Goal: Task Accomplishment & Management: Complete application form

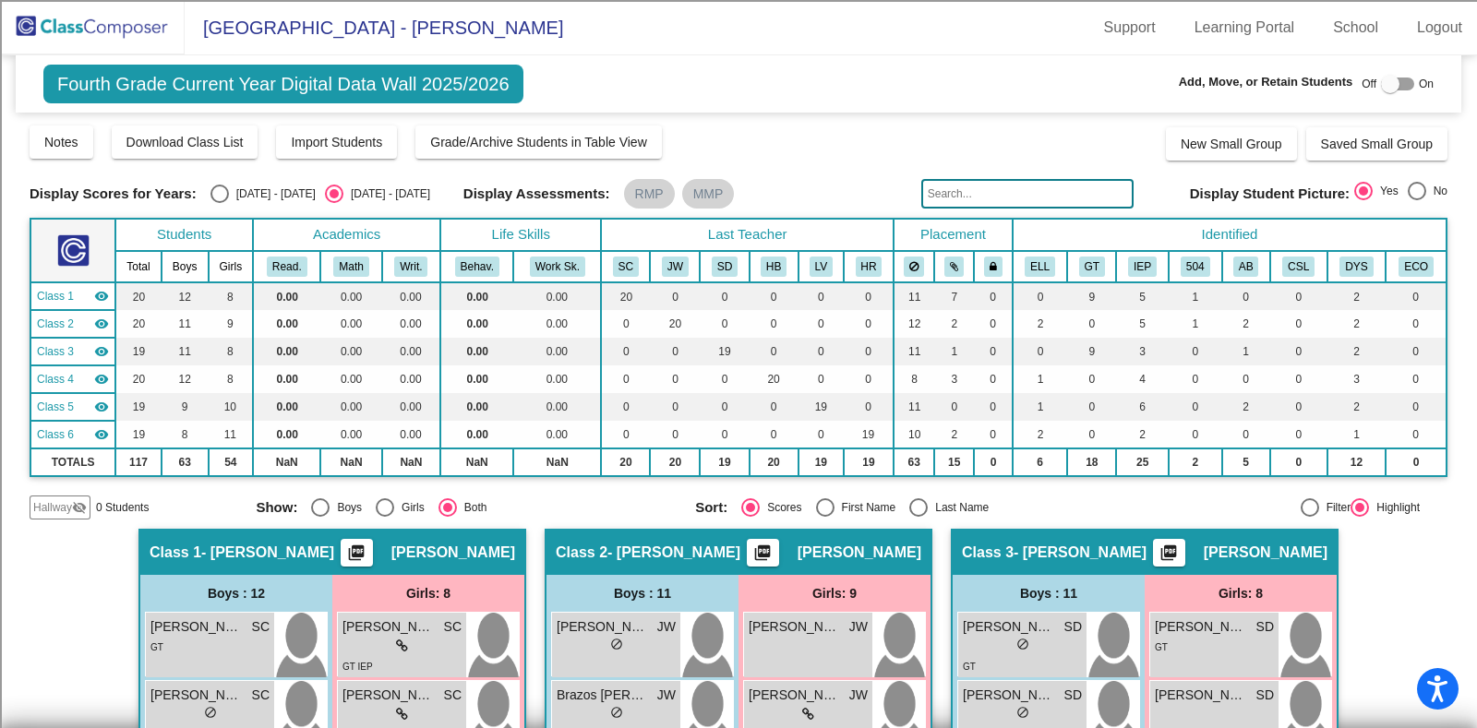
click at [82, 23] on img at bounding box center [92, 27] width 185 height 54
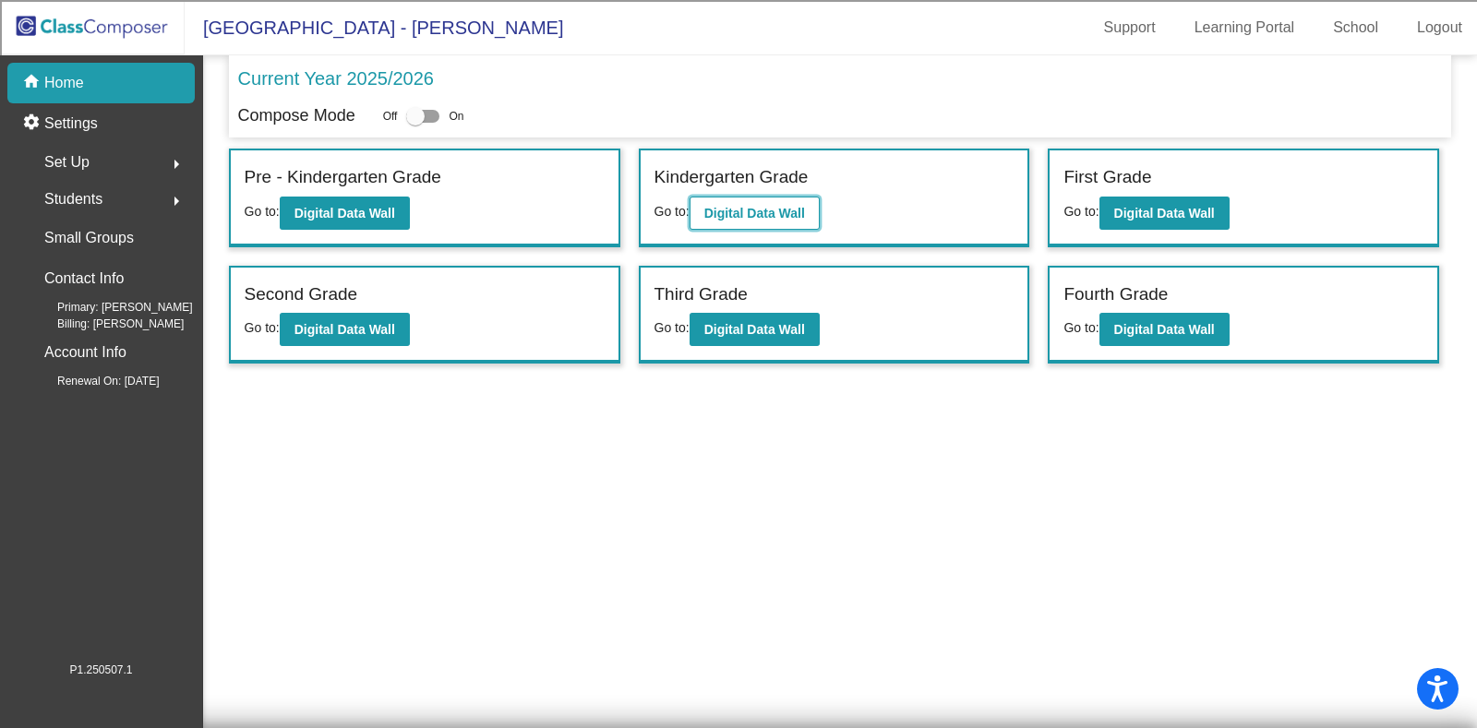
click at [742, 214] on b "Digital Data Wall" at bounding box center [754, 213] width 101 height 15
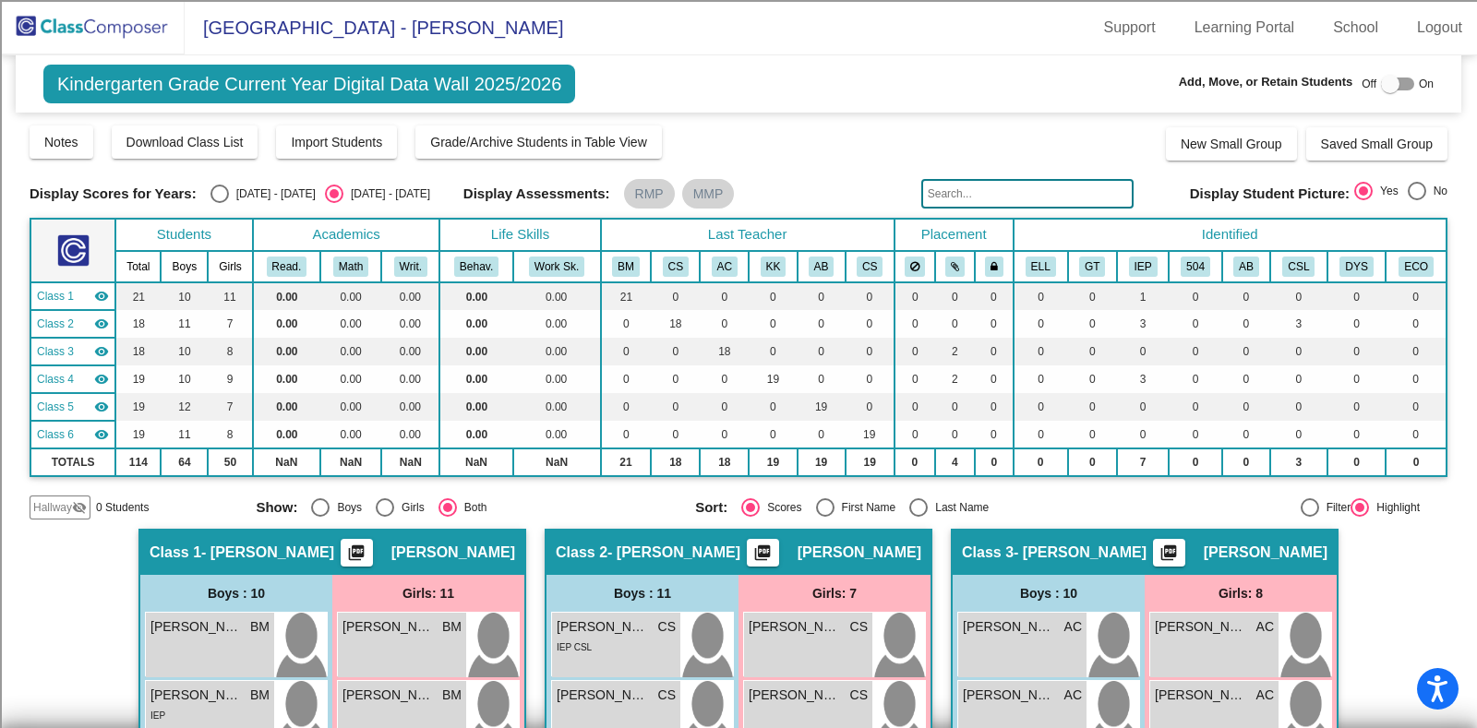
click at [1394, 81] on div at bounding box center [1397, 84] width 33 height 13
checkbox input "true"
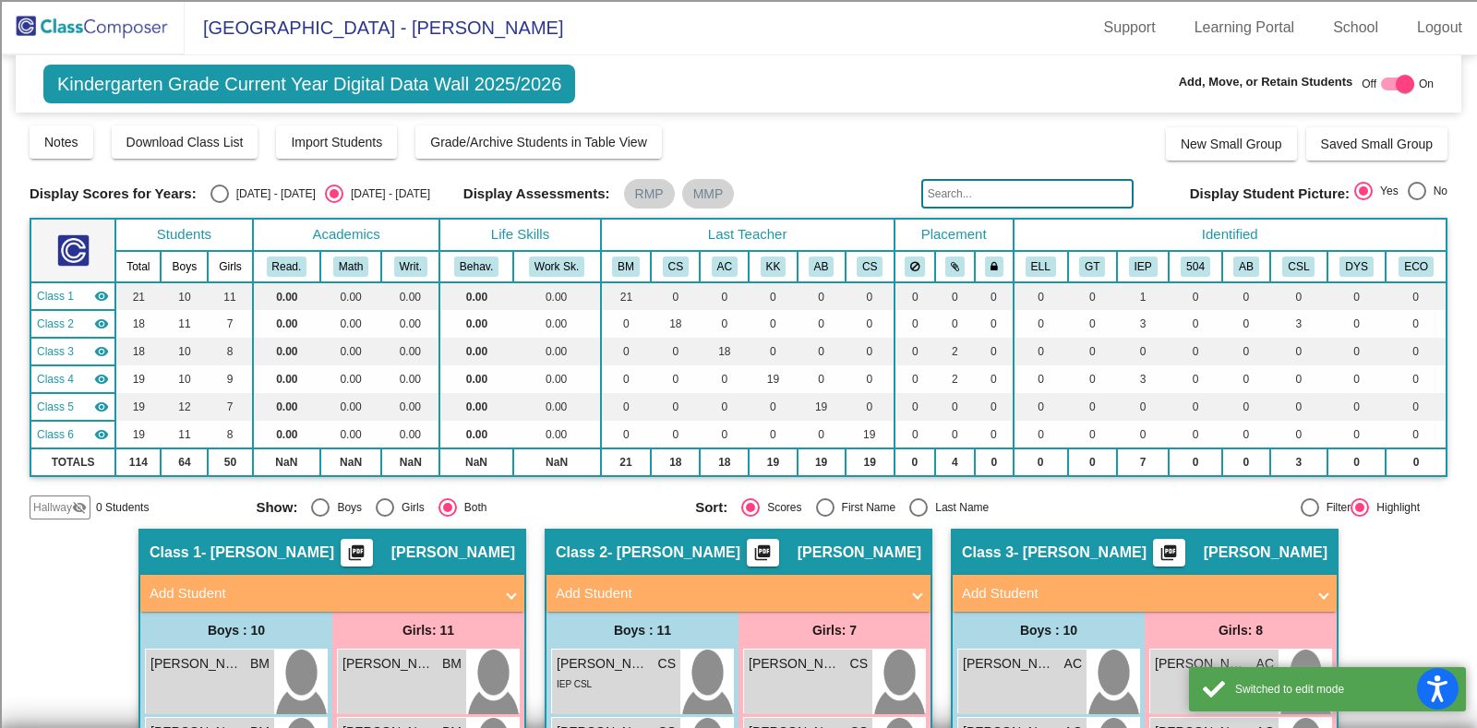
click at [1167, 584] on mat-panel-title "Add Student" at bounding box center [1133, 593] width 343 height 21
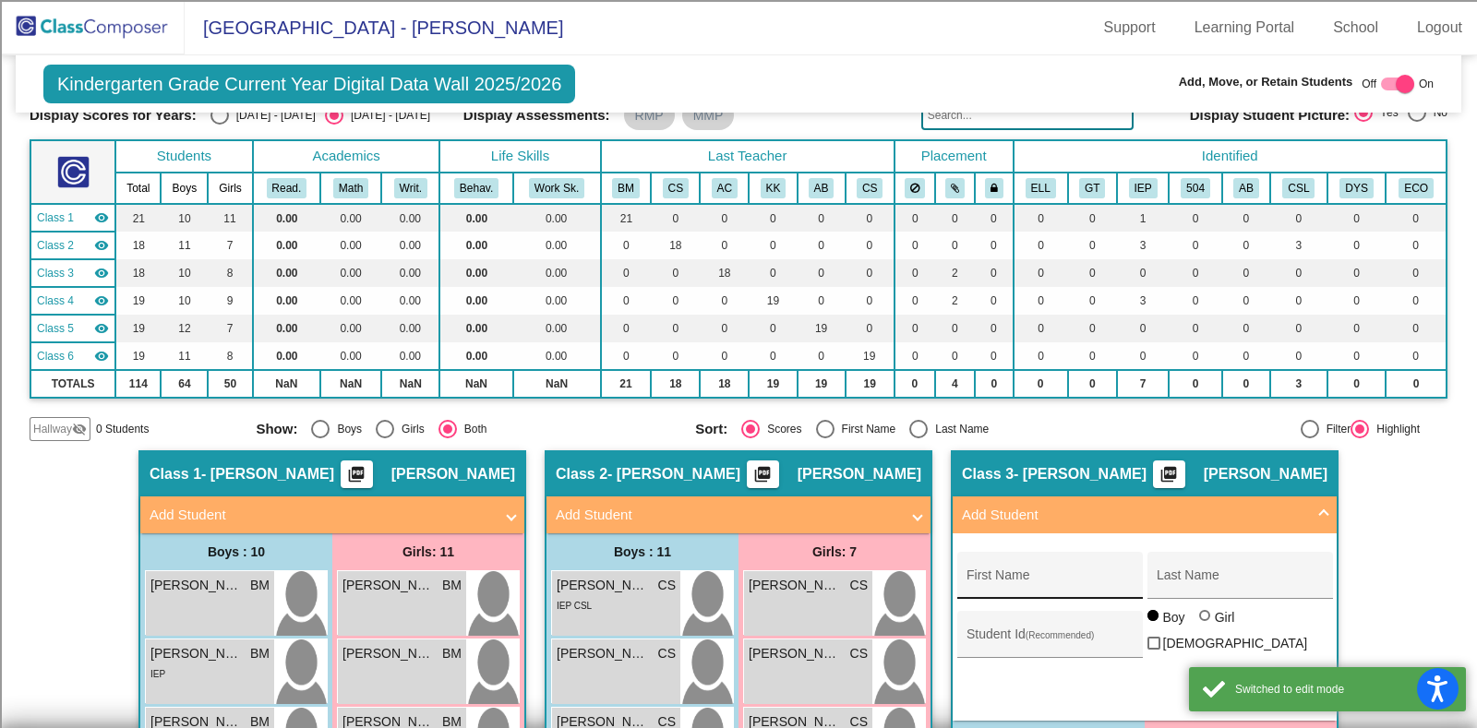
scroll to position [114, 0]
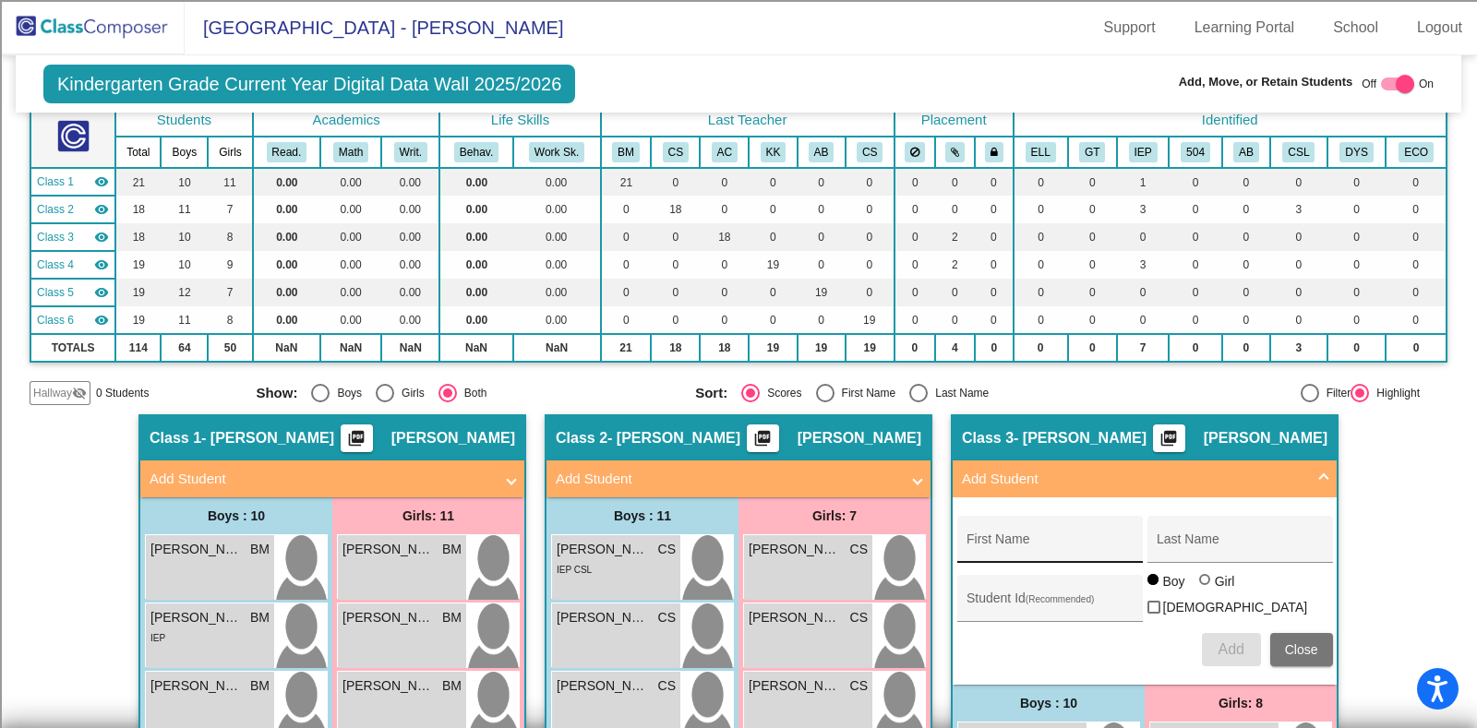
click at [1042, 531] on div "First Name" at bounding box center [1049, 545] width 166 height 38
type input "[PERSON_NAME]"
click at [1220, 643] on span "Add" at bounding box center [1231, 650] width 26 height 16
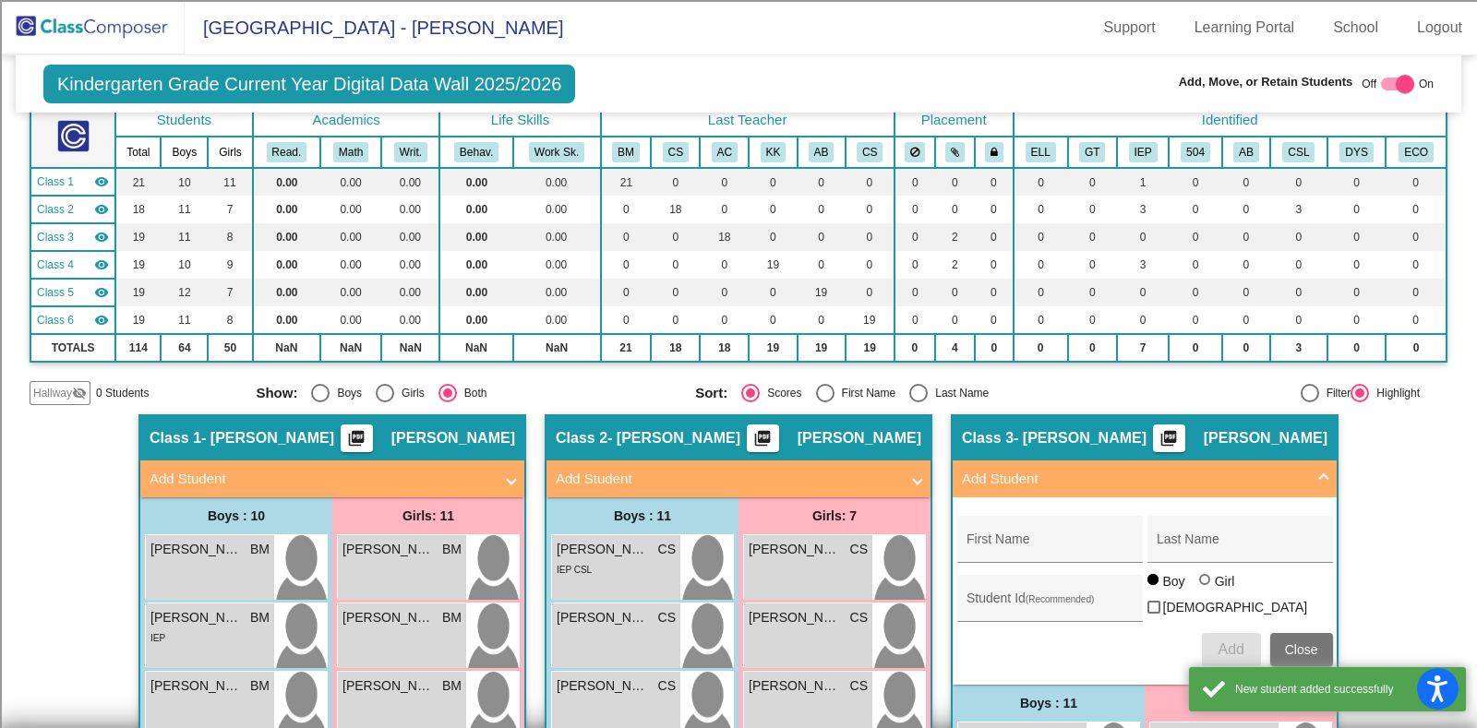
click at [1445, 520] on mat-sidenav-content "Kindergarten Grade Current Year Digital Data Wall 2025/2026 Add, Move, or Retai…" at bounding box center [738, 391] width 1477 height 673
